Goal: Task Accomplishment & Management: Complete application form

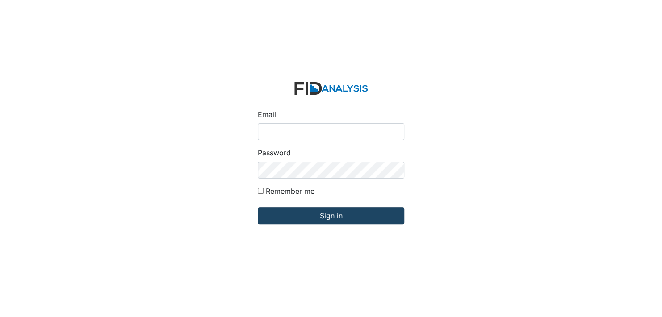
type input "[EMAIL_ADDRESS][DOMAIN_NAME]"
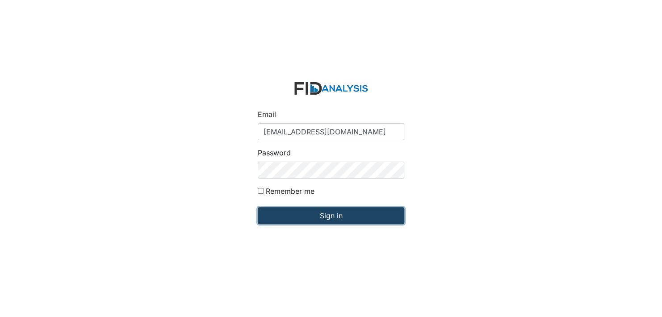
click at [329, 214] on input "Sign in" at bounding box center [331, 215] width 147 height 17
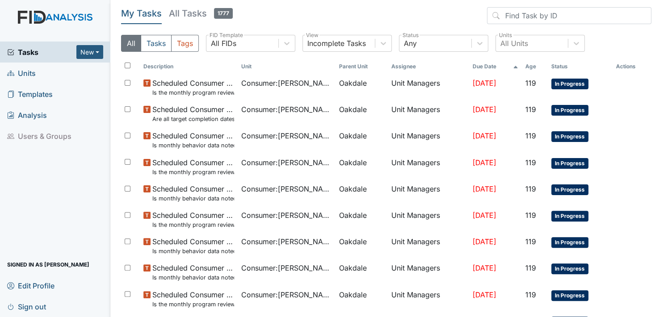
click at [26, 73] on span "Units" at bounding box center [21, 73] width 29 height 14
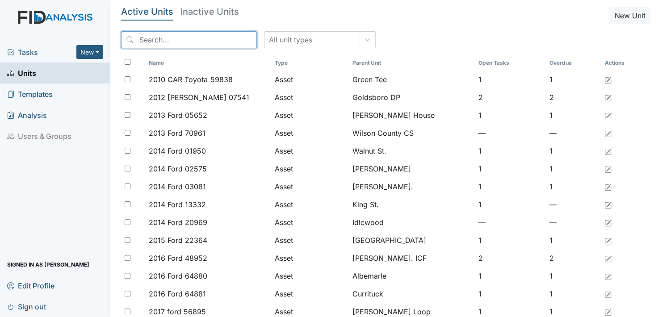
click at [185, 39] on input "search" at bounding box center [189, 39] width 136 height 17
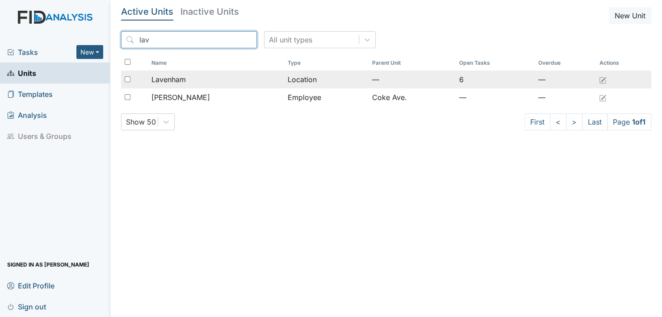
type input "lav"
click at [171, 78] on span "Lavenham" at bounding box center [169, 79] width 34 height 11
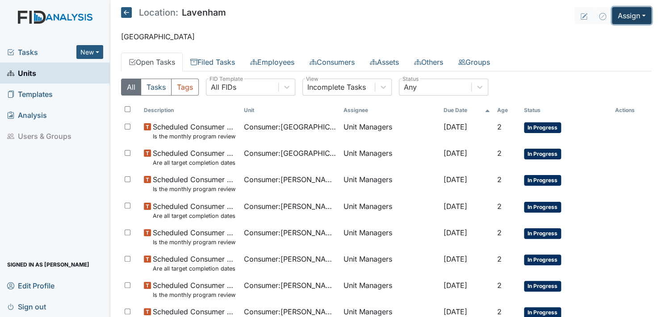
click at [628, 14] on button "Assign" at bounding box center [631, 15] width 39 height 17
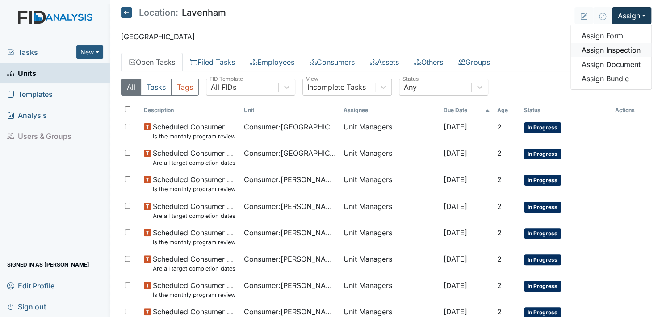
click at [610, 49] on link "Assign Inspection" at bounding box center [611, 50] width 80 height 14
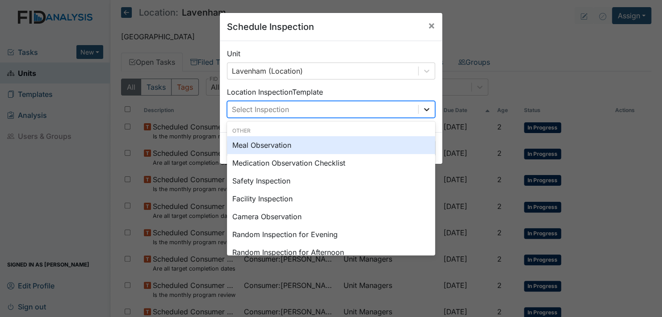
click at [422, 106] on icon at bounding box center [426, 109] width 9 height 9
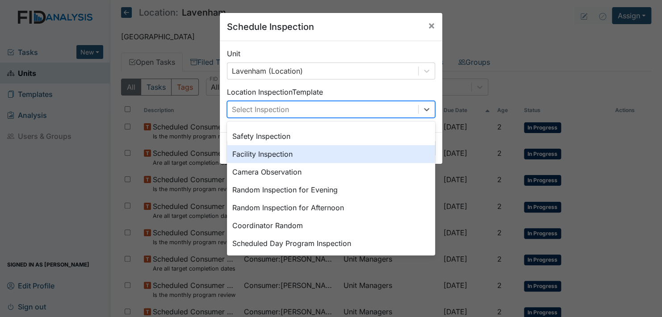
click at [271, 153] on div "Facility Inspection" at bounding box center [331, 154] width 208 height 18
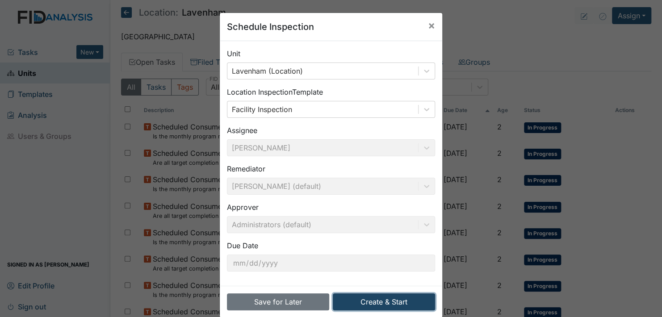
click at [386, 299] on button "Create & Start" at bounding box center [384, 302] width 102 height 17
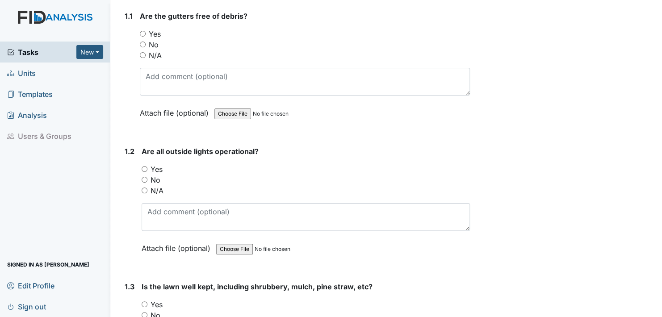
scroll to position [179, 0]
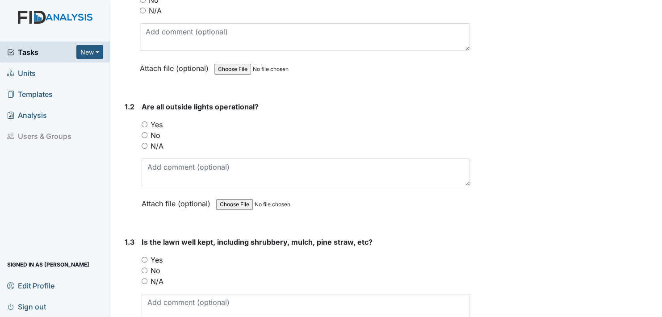
click at [145, 122] on input "Yes" at bounding box center [145, 125] width 6 height 6
radio input "true"
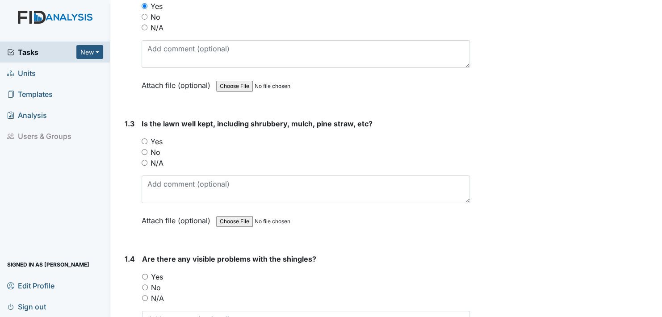
scroll to position [313, 0]
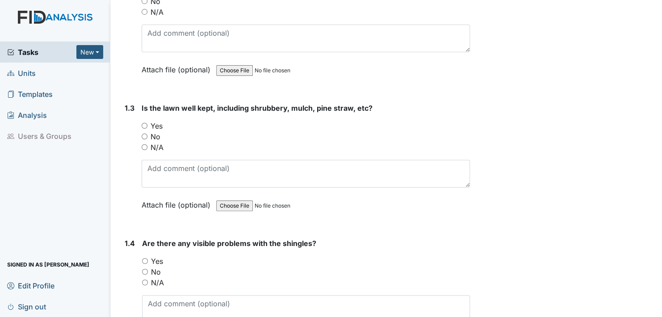
click at [144, 123] on input "Yes" at bounding box center [145, 126] width 6 height 6
radio input "true"
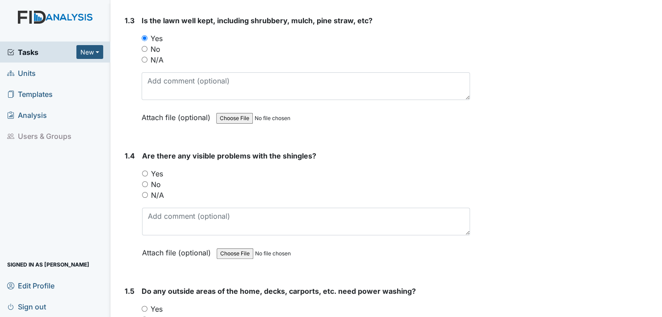
scroll to position [402, 0]
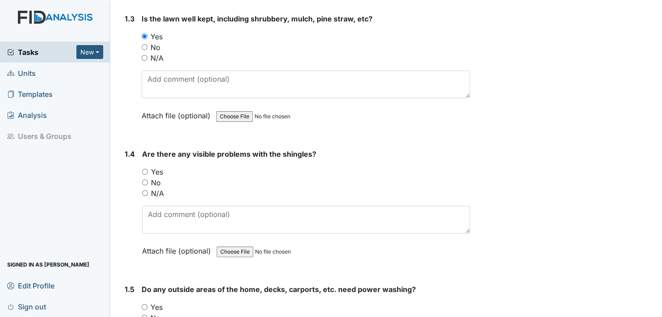
drag, startPoint x: 145, startPoint y: 178, endPoint x: 164, endPoint y: 190, distance: 23.3
click at [145, 180] on input "No" at bounding box center [145, 183] width 6 height 6
radio input "true"
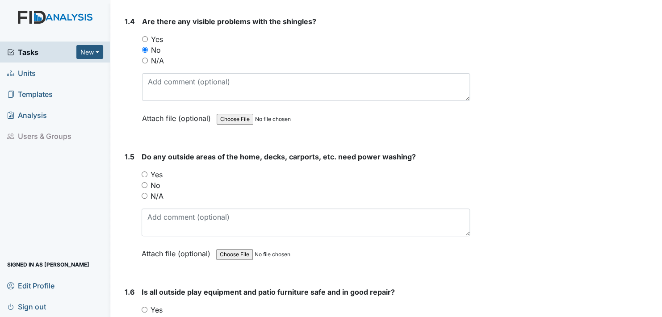
scroll to position [536, 0]
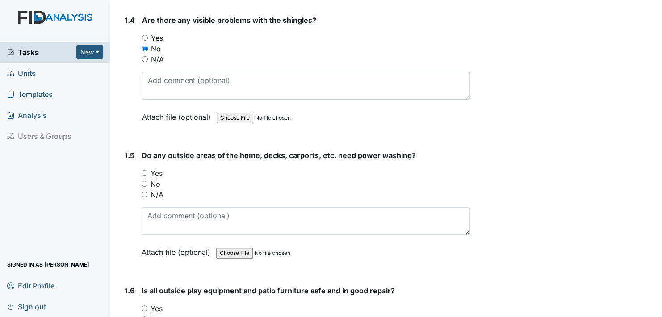
drag, startPoint x: 143, startPoint y: 181, endPoint x: 150, endPoint y: 187, distance: 8.6
click at [144, 181] on input "No" at bounding box center [145, 184] width 6 height 6
radio input "true"
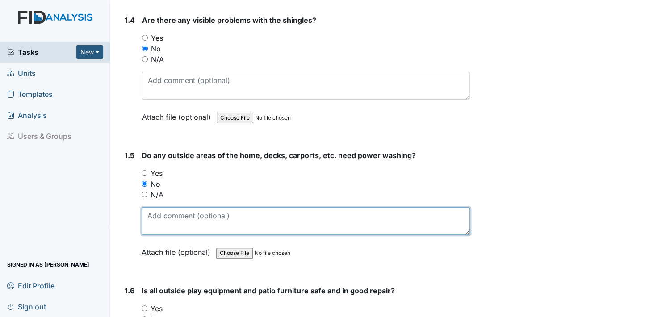
click at [162, 225] on textarea at bounding box center [306, 221] width 329 height 28
type textarea "not at this time."
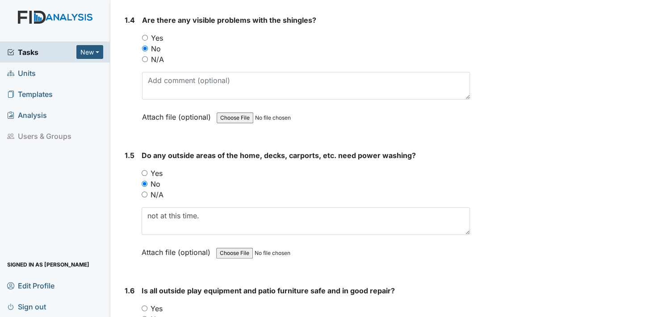
click at [151, 246] on label "Attach file (optional)" at bounding box center [178, 250] width 72 height 16
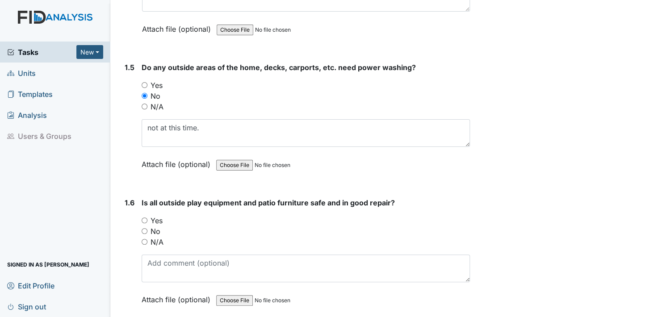
scroll to position [626, 0]
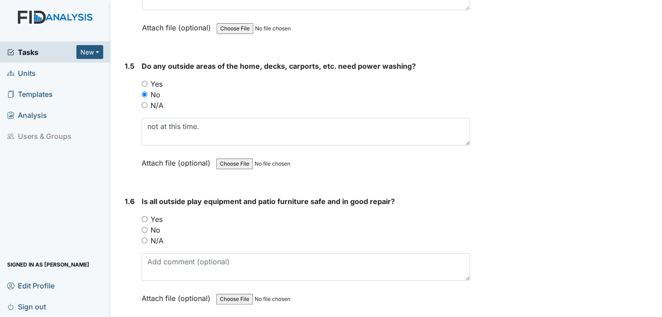
click at [144, 217] on input "Yes" at bounding box center [145, 219] width 6 height 6
radio input "true"
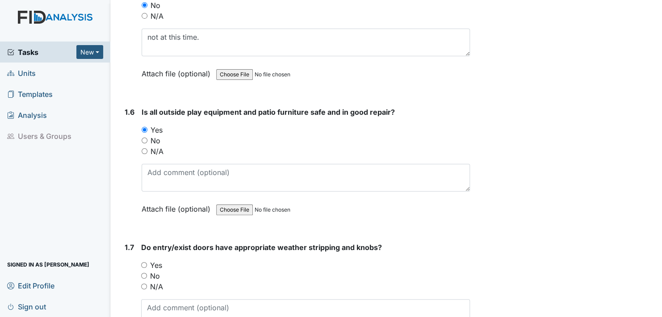
scroll to position [760, 0]
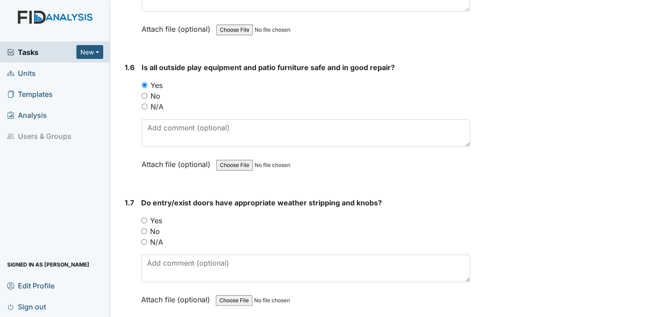
click at [143, 218] on input "Yes" at bounding box center [144, 221] width 6 height 6
radio input "true"
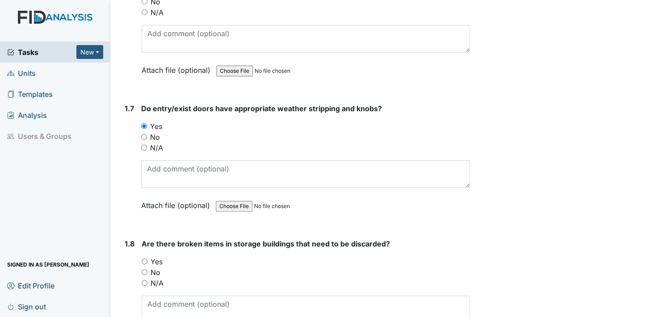
scroll to position [894, 0]
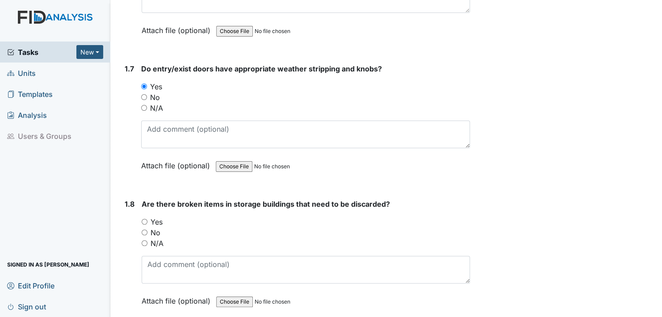
click at [145, 231] on input "No" at bounding box center [145, 233] width 6 height 6
radio input "true"
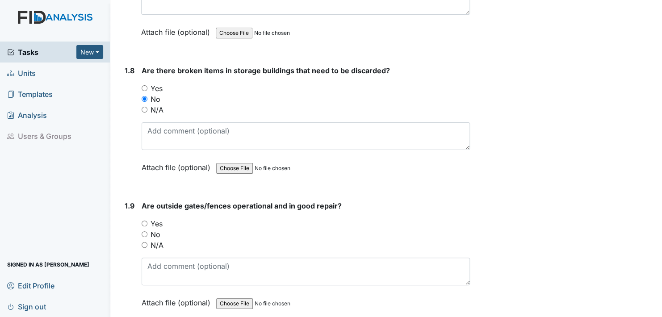
scroll to position [1028, 0]
click at [143, 220] on input "Yes" at bounding box center [145, 223] width 6 height 6
radio input "true"
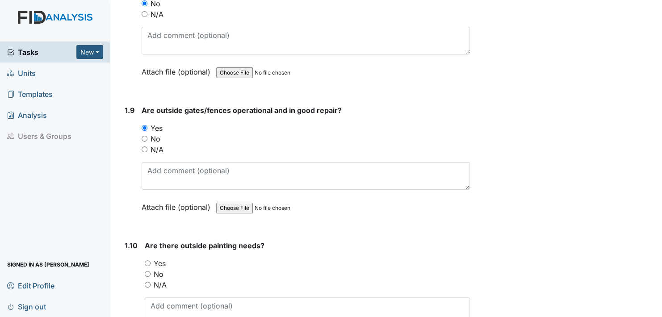
scroll to position [1162, 0]
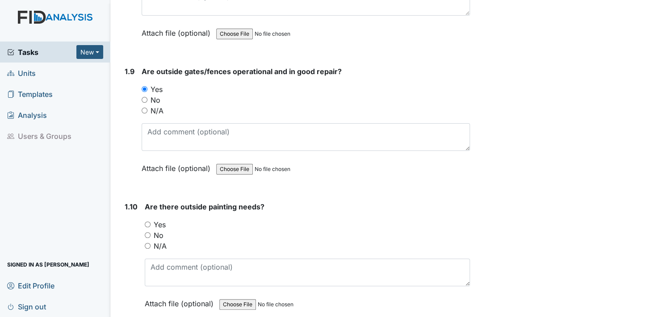
click at [147, 222] on input "Yes" at bounding box center [148, 225] width 6 height 6
radio input "true"
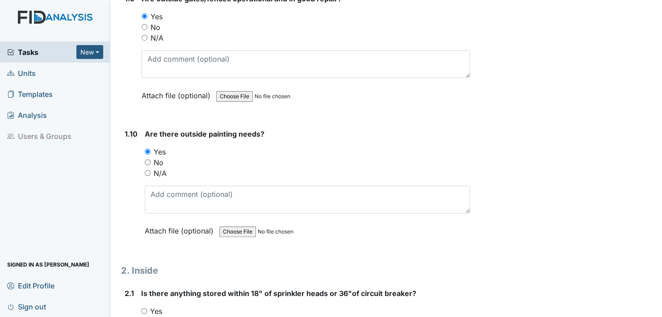
scroll to position [1252, 0]
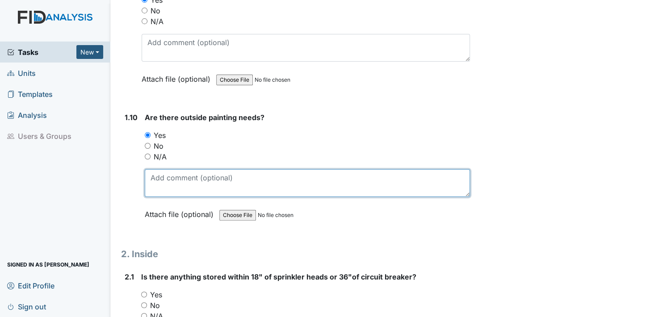
click at [152, 186] on textarea at bounding box center [307, 183] width 325 height 28
type textarea "trimming around the house itself."
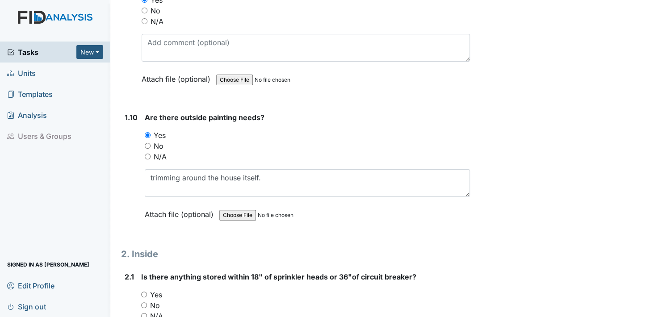
click at [152, 213] on label "Attach file (optional)" at bounding box center [181, 212] width 72 height 16
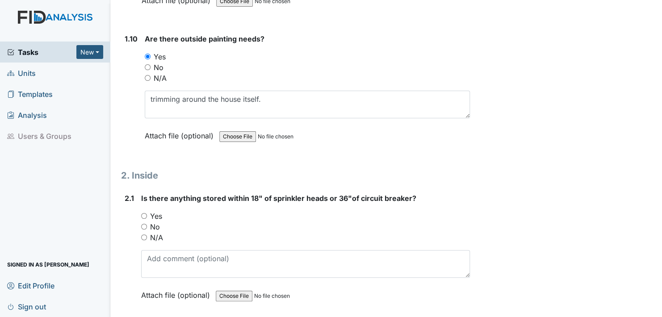
scroll to position [1341, 0]
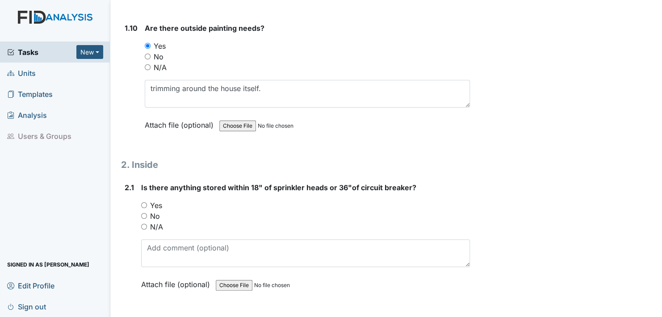
click at [143, 213] on input "No" at bounding box center [144, 216] width 6 height 6
radio input "true"
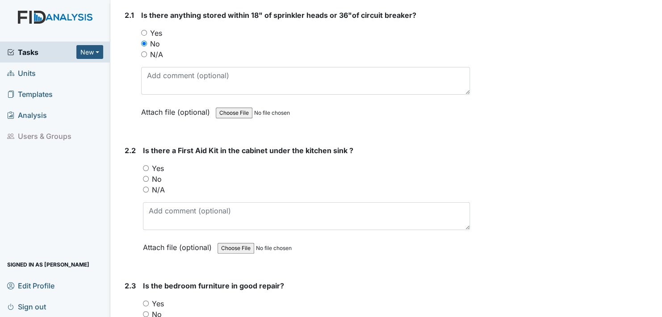
scroll to position [1564, 0]
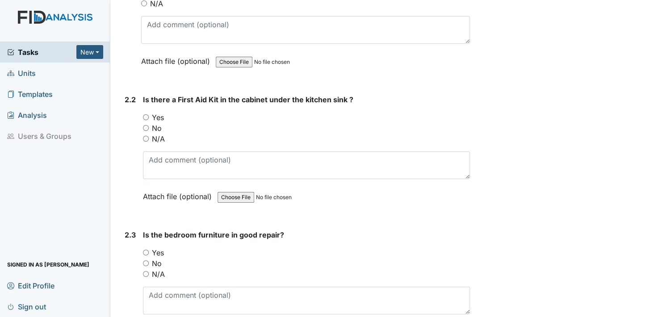
click at [147, 250] on input "Yes" at bounding box center [146, 253] width 6 height 6
radio input "true"
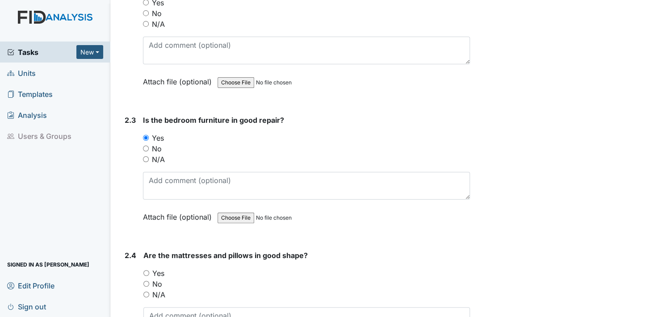
scroll to position [1698, 0]
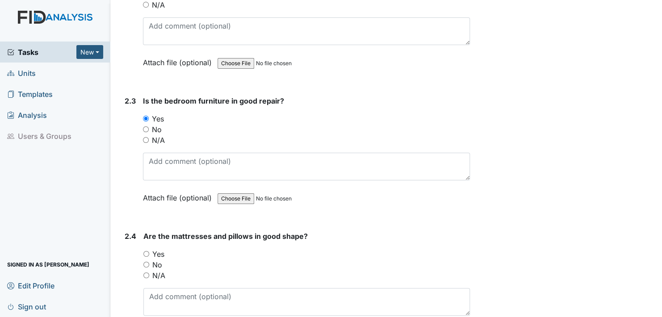
click at [149, 176] on div "Is the bedroom furniture in good repair? You must select one of the below optio…" at bounding box center [306, 153] width 327 height 114
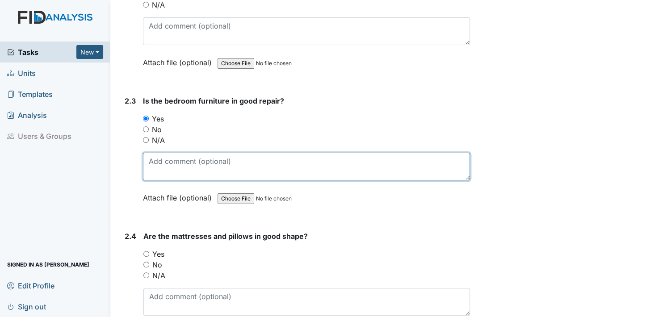
click at [148, 165] on textarea at bounding box center [306, 167] width 327 height 28
click at [251, 154] on textarea "for the most part, most of the" at bounding box center [306, 167] width 327 height 28
type textarea "for the most part, most of the furniture is old."
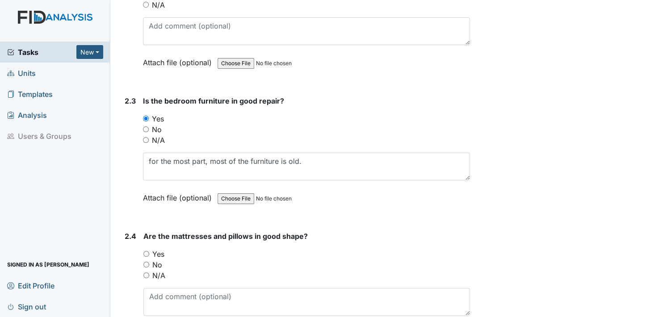
click at [151, 194] on label "Attach file (optional)" at bounding box center [179, 196] width 72 height 16
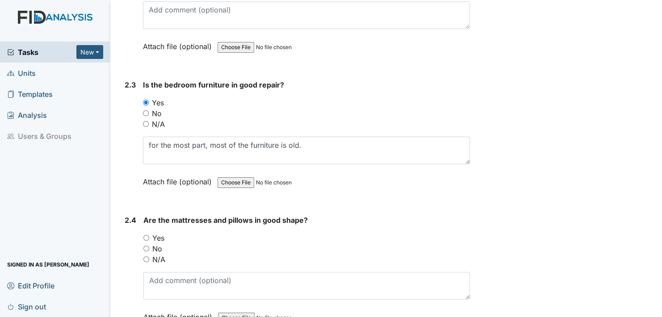
scroll to position [1743, 0]
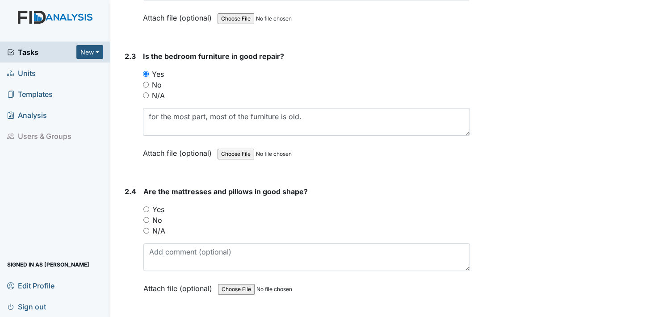
click at [147, 206] on input "Yes" at bounding box center [146, 209] width 6 height 6
radio input "true"
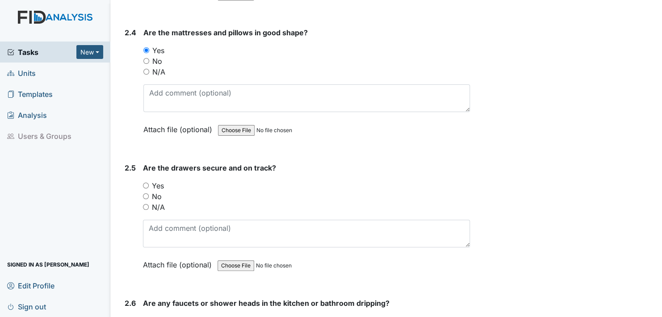
scroll to position [1922, 0]
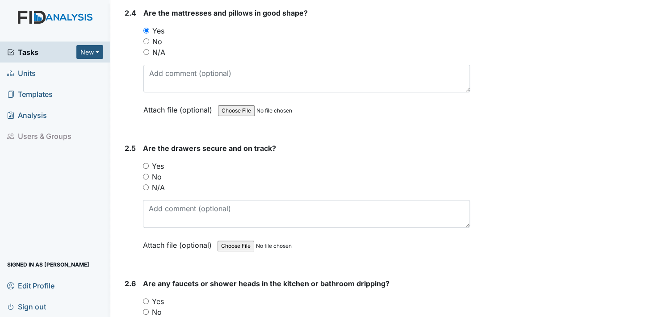
click at [144, 163] on input "Yes" at bounding box center [146, 166] width 6 height 6
radio input "true"
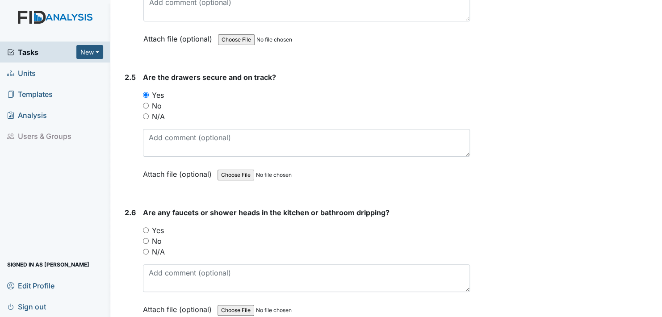
scroll to position [2011, 0]
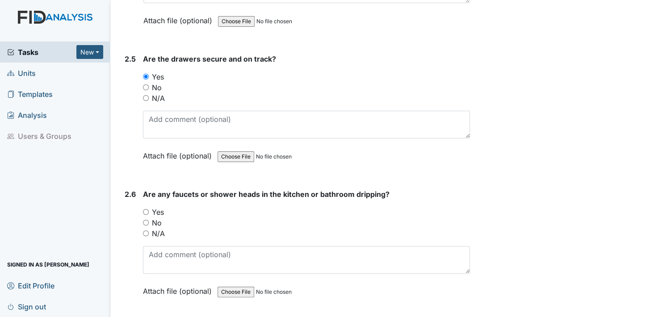
click at [145, 220] on input "No" at bounding box center [146, 223] width 6 height 6
radio input "true"
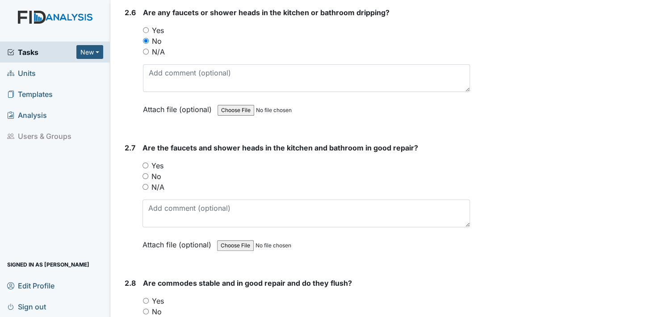
scroll to position [2235, 0]
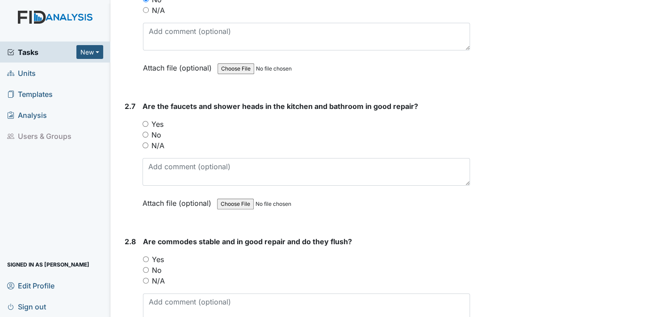
click at [145, 121] on input "Yes" at bounding box center [146, 124] width 6 height 6
radio input "true"
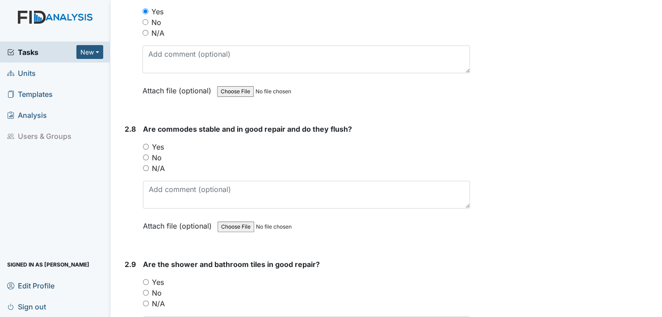
scroll to position [2369, 0]
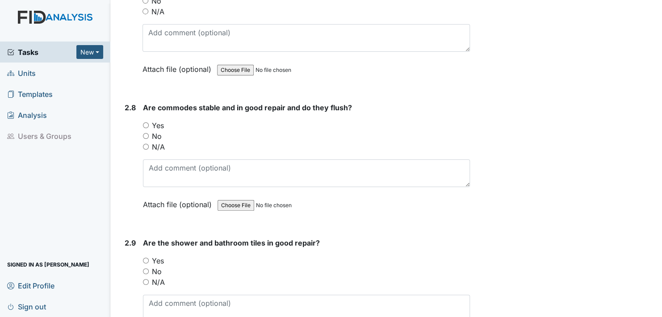
click at [146, 122] on input "Yes" at bounding box center [146, 125] width 6 height 6
radio input "true"
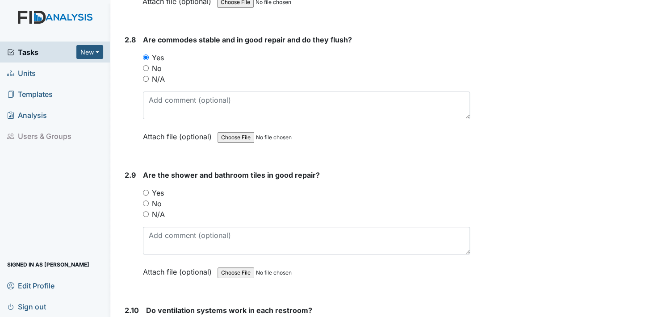
scroll to position [2548, 0]
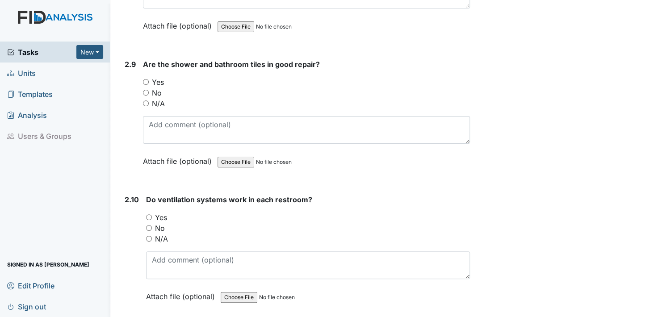
click at [145, 79] on input "Yes" at bounding box center [146, 82] width 6 height 6
radio input "true"
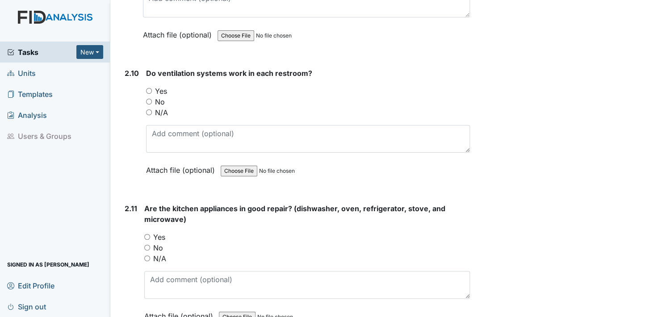
scroll to position [2682, 0]
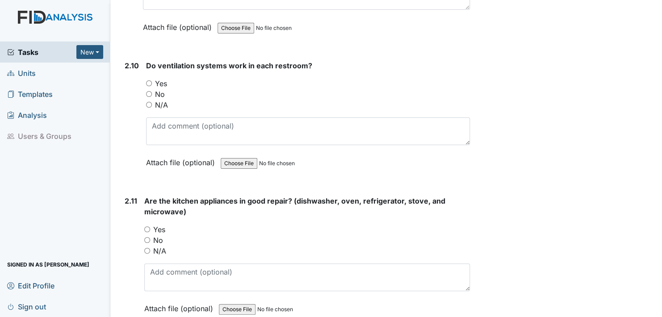
click at [147, 80] on input "Yes" at bounding box center [149, 83] width 6 height 6
radio input "true"
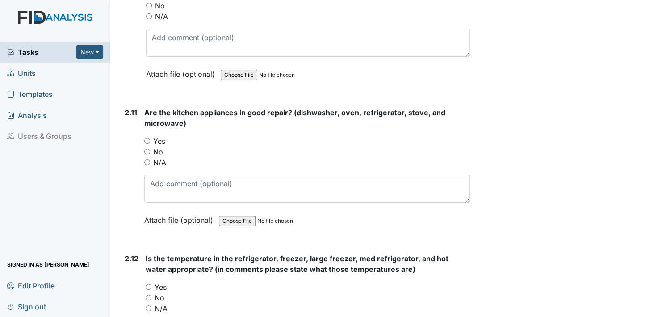
scroll to position [2771, 0]
click at [147, 137] on input "Yes" at bounding box center [147, 140] width 6 height 6
radio input "true"
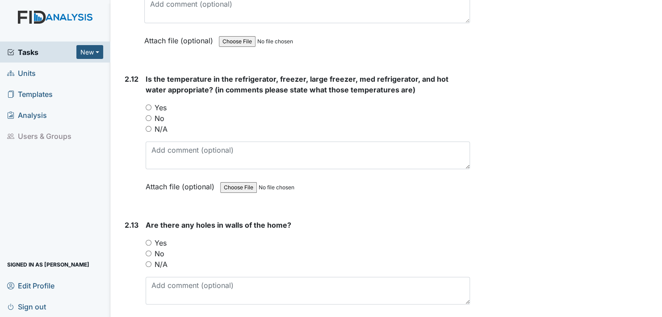
scroll to position [2950, 0]
click at [149, 105] on input "Yes" at bounding box center [149, 108] width 6 height 6
radio input "true"
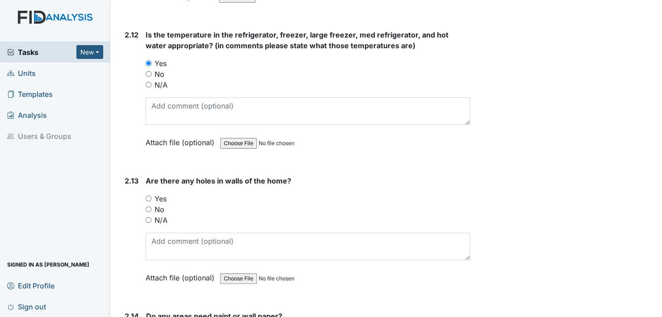
scroll to position [2995, 0]
click at [149, 206] on input "No" at bounding box center [149, 209] width 6 height 6
radio input "true"
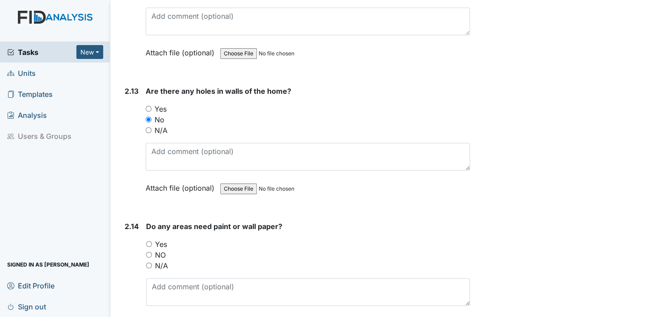
scroll to position [3129, 0]
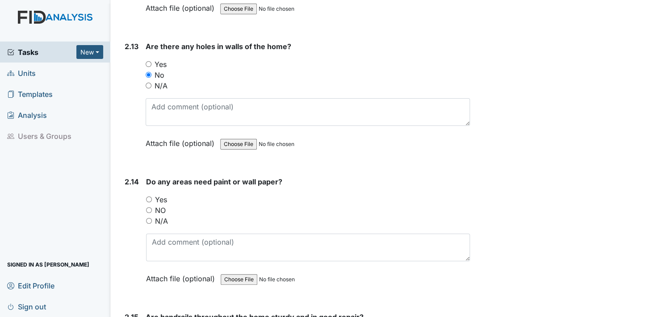
click at [148, 207] on input "NO" at bounding box center [149, 210] width 6 height 6
radio input "true"
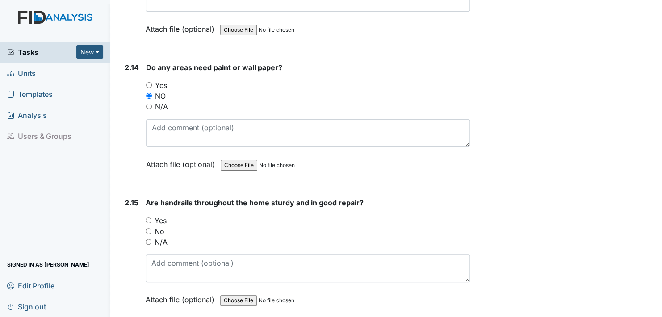
scroll to position [3263, 0]
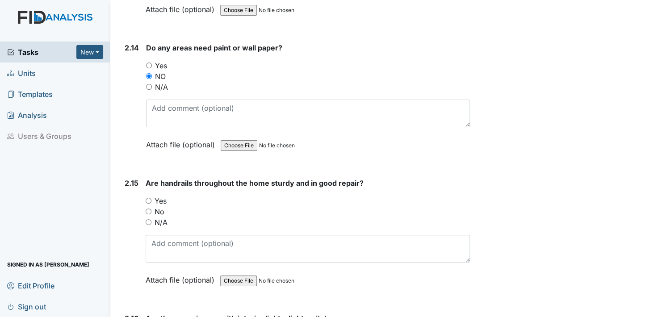
click at [149, 198] on input "Yes" at bounding box center [149, 201] width 6 height 6
radio input "true"
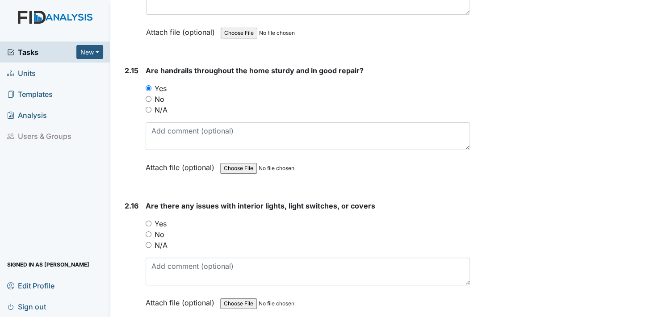
scroll to position [3397, 0]
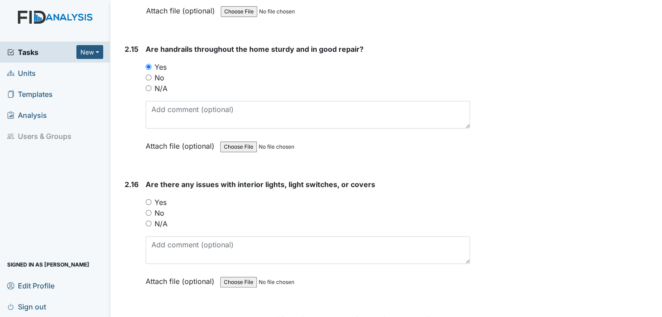
click at [147, 210] on input "No" at bounding box center [149, 213] width 6 height 6
radio input "true"
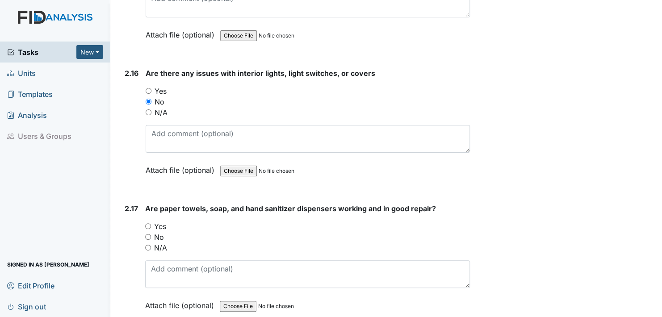
scroll to position [3531, 0]
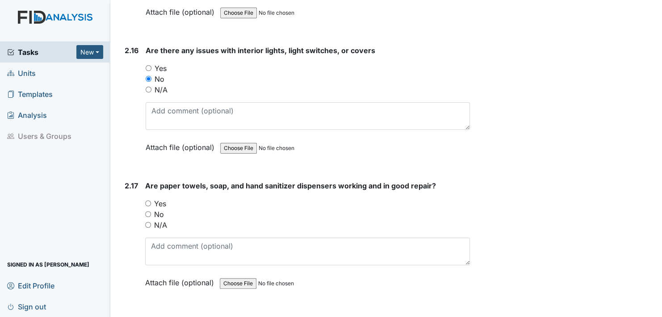
drag, startPoint x: 147, startPoint y: 193, endPoint x: 150, endPoint y: 197, distance: 5.1
click at [147, 201] on input "Yes" at bounding box center [148, 204] width 6 height 6
radio input "true"
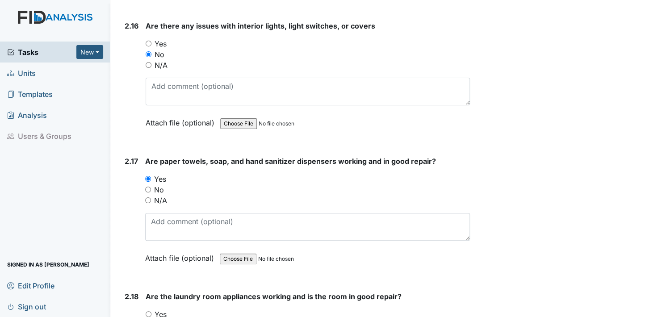
scroll to position [3665, 0]
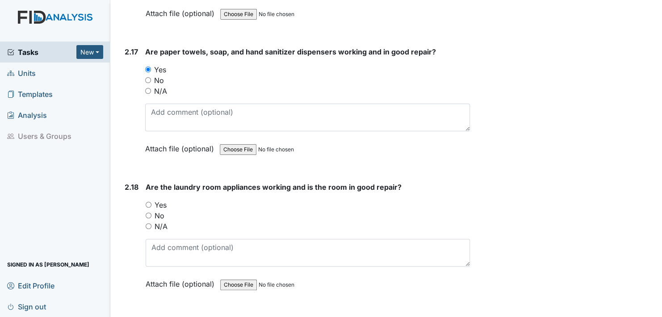
drag, startPoint x: 148, startPoint y: 194, endPoint x: 154, endPoint y: 202, distance: 9.9
click at [148, 202] on input "Yes" at bounding box center [149, 205] width 6 height 6
radio input "true"
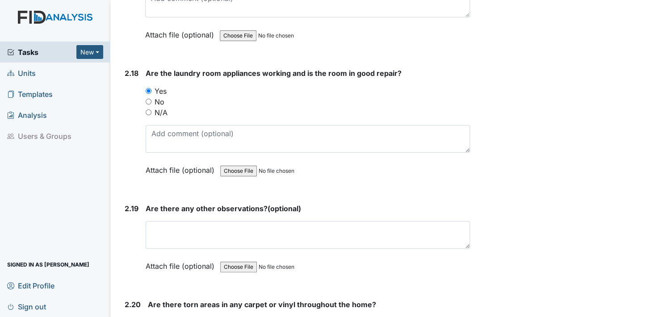
scroll to position [3799, 0]
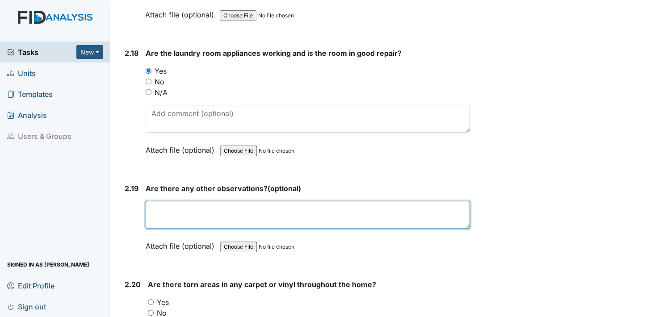
click at [166, 204] on textarea at bounding box center [308, 215] width 324 height 28
type textarea "not at this time."
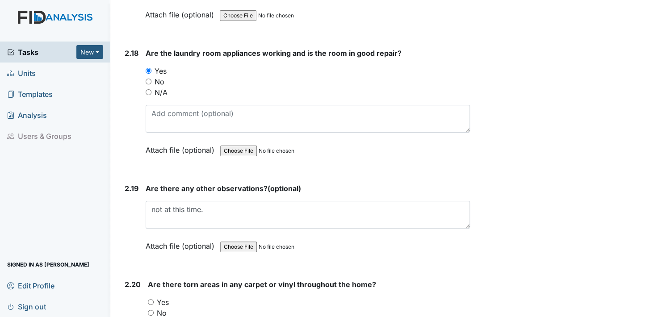
click at [156, 236] on label "Attach file (optional)" at bounding box center [182, 244] width 72 height 16
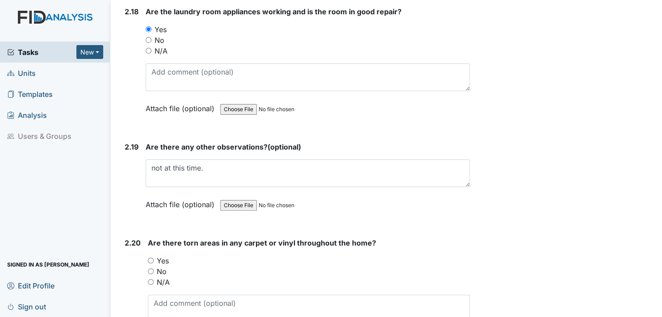
scroll to position [3978, 0]
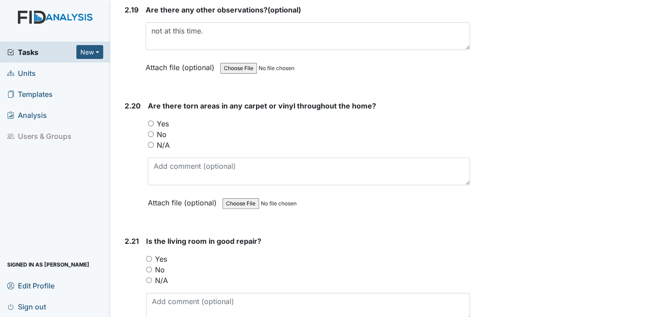
click at [150, 131] on input "No" at bounding box center [151, 134] width 6 height 6
radio input "true"
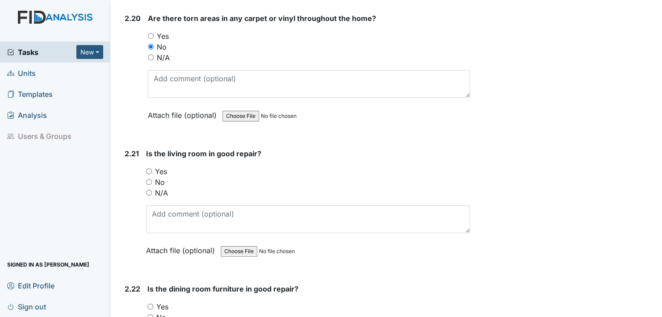
scroll to position [4067, 0]
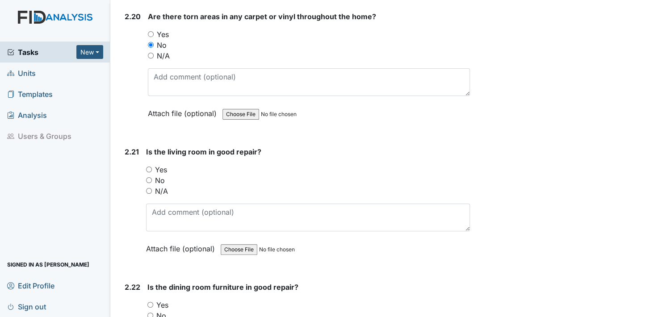
click at [151, 167] on input "Yes" at bounding box center [149, 170] width 6 height 6
radio input "true"
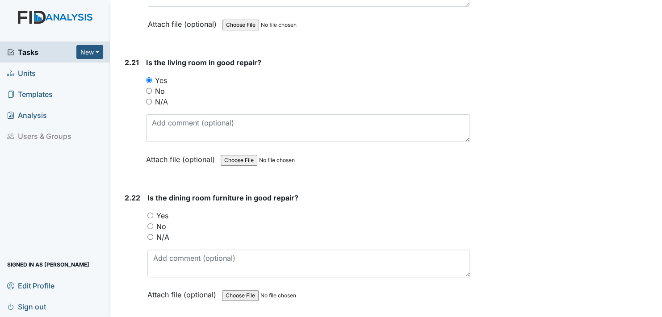
scroll to position [4201, 0]
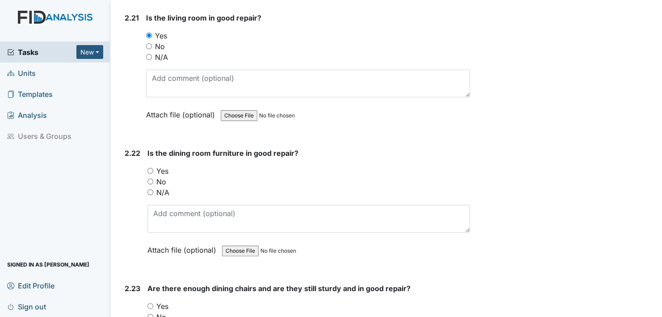
click at [149, 168] on input "Yes" at bounding box center [150, 171] width 6 height 6
radio input "true"
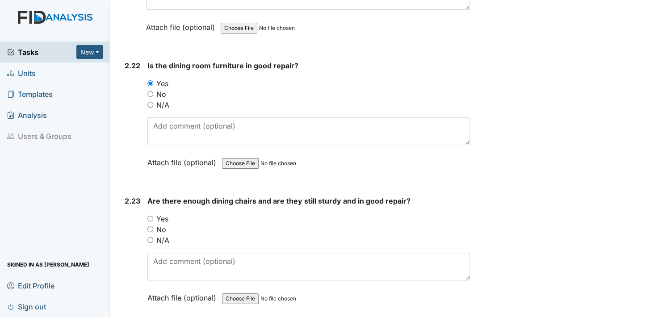
scroll to position [4380, 0]
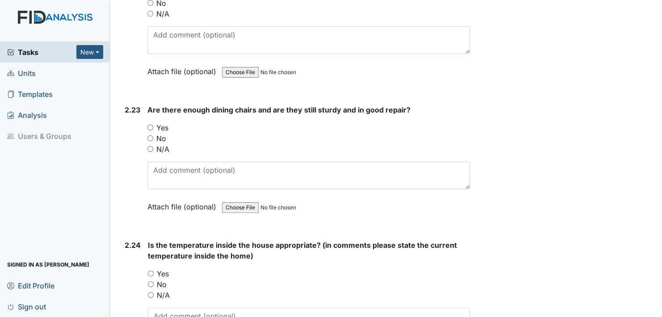
click at [149, 125] on input "Yes" at bounding box center [150, 128] width 6 height 6
radio input "true"
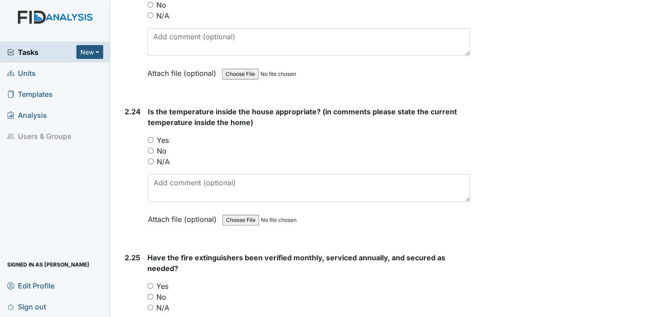
scroll to position [4514, 0]
drag, startPoint x: 150, startPoint y: 124, endPoint x: 161, endPoint y: 135, distance: 16.1
click at [151, 137] on input "Yes" at bounding box center [151, 140] width 6 height 6
radio input "true"
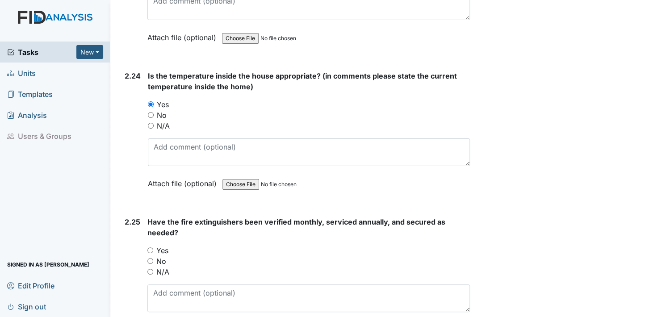
scroll to position [4603, 0]
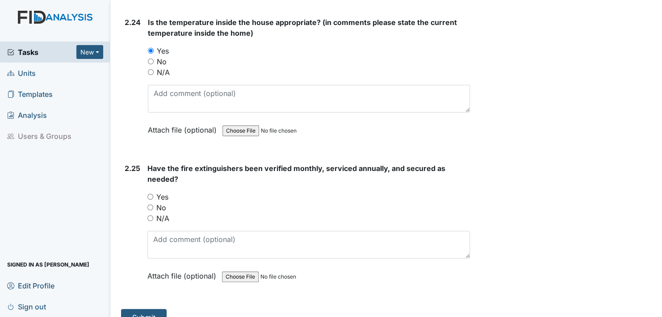
click at [151, 194] on input "Yes" at bounding box center [150, 197] width 6 height 6
radio input "true"
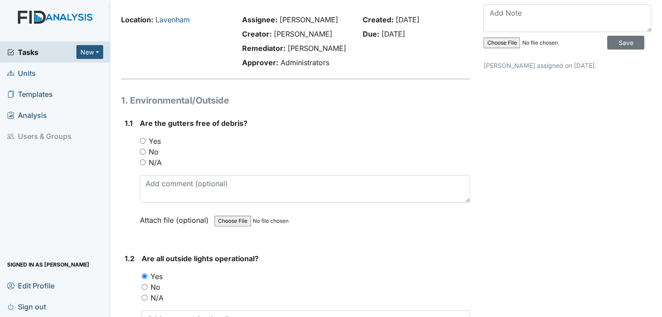
scroll to position [0, 0]
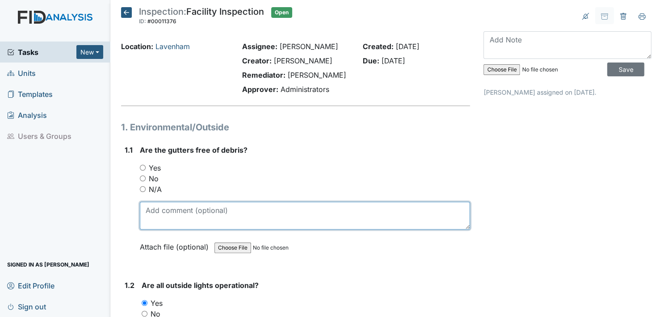
click at [152, 221] on textarea at bounding box center [305, 216] width 330 height 28
type textarea "the back gutters are always full"
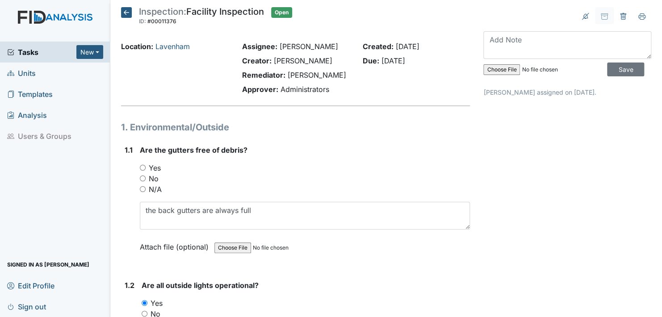
click at [142, 178] on input "No" at bounding box center [143, 179] width 6 height 6
radio input "true"
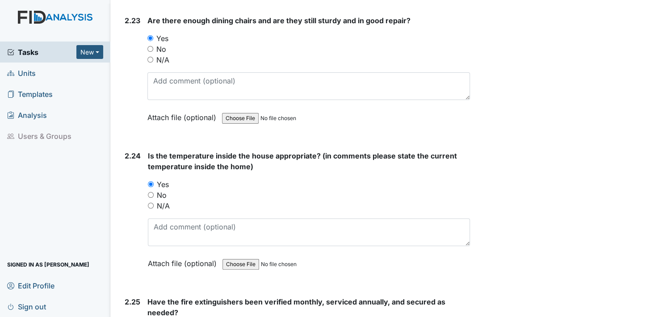
scroll to position [4603, 0]
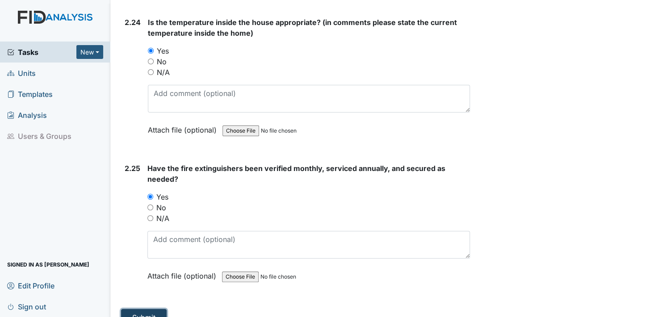
click at [145, 309] on button "Submit" at bounding box center [144, 317] width 46 height 17
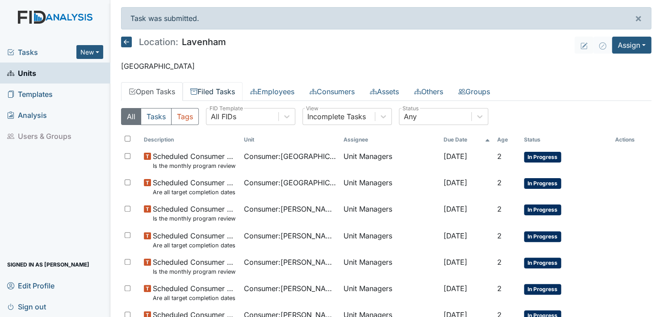
click at [218, 88] on link "Filed Tasks" at bounding box center [213, 91] width 60 height 19
